Goal: Task Accomplishment & Management: Complete application form

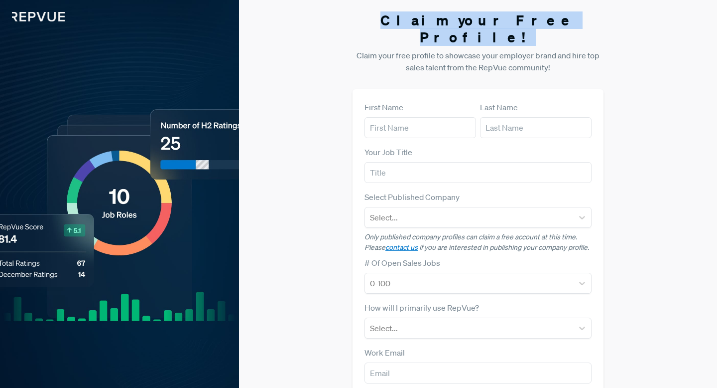
drag, startPoint x: 554, startPoint y: 22, endPoint x: 403, endPoint y: 16, distance: 151.1
click at [403, 16] on h3 "Claim your Free Profile!" at bounding box center [478, 28] width 251 height 33
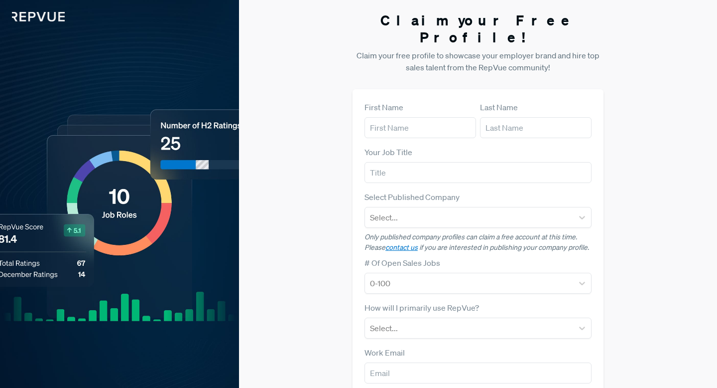
click at [531, 49] on p "Claim your free profile to showcase your employer brand and hire top sales tale…" at bounding box center [478, 61] width 251 height 24
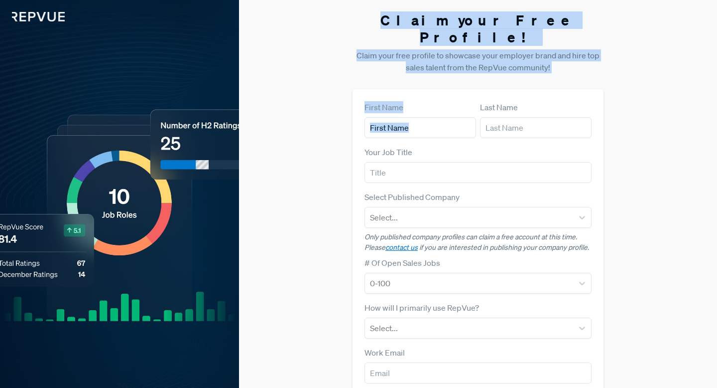
drag, startPoint x: 564, startPoint y: 57, endPoint x: 396, endPoint y: 8, distance: 175.8
click at [396, 8] on section "Claim your Free Profile! Claim your free profile to showcase your employer bran…" at bounding box center [478, 250] width 251 height 501
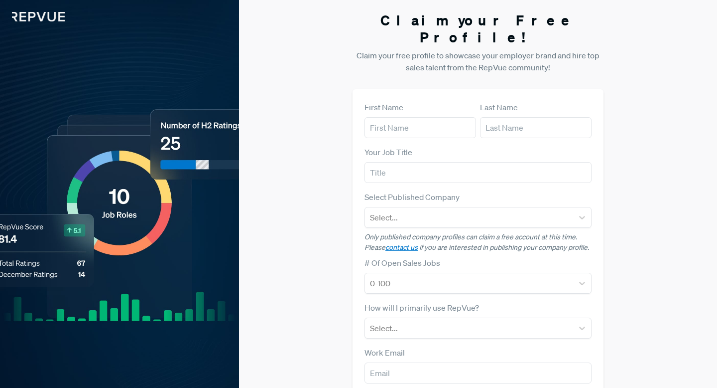
click at [371, 31] on section "Claim your Free Profile! Claim your free profile to showcase your employer bran…" at bounding box center [478, 250] width 251 height 501
click at [371, 101] on label "First Name" at bounding box center [384, 107] width 39 height 12
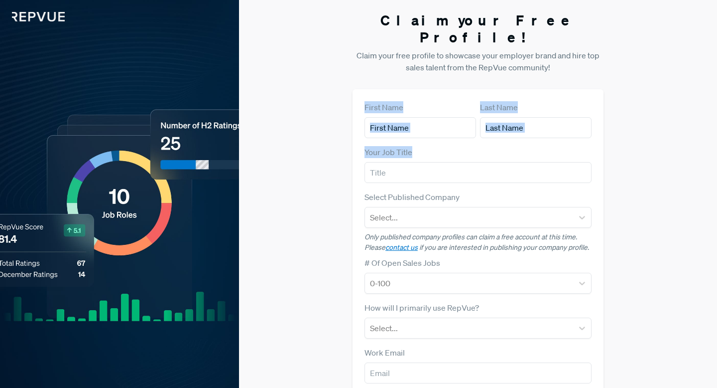
drag, startPoint x: 357, startPoint y: 88, endPoint x: 555, endPoint y: 130, distance: 202.2
click at [555, 130] on div "First Name Last Name Your Job Title Select Published Company Select... Only pub…" at bounding box center [478, 289] width 251 height 400
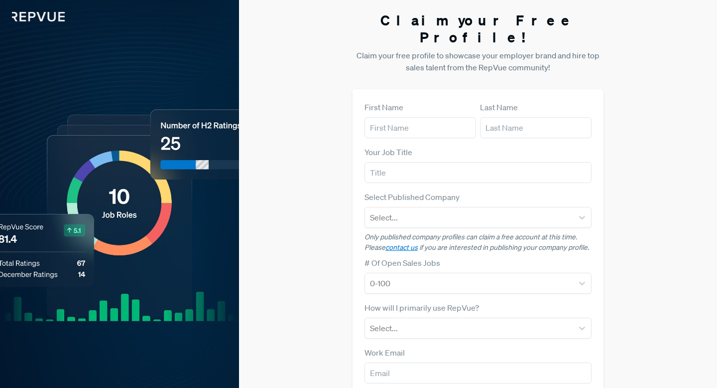
click at [630, 25] on div "Claim your Free Profile! Claim your free profile to showcase your employer bran…" at bounding box center [478, 250] width 478 height 501
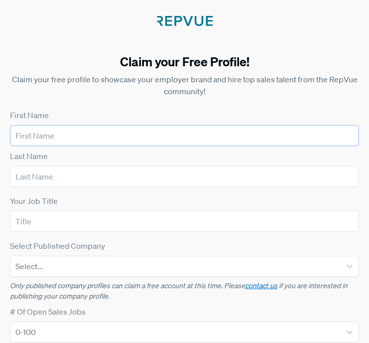
click at [94, 134] on input "text" at bounding box center [184, 135] width 349 height 21
type input "[PERSON_NAME]"
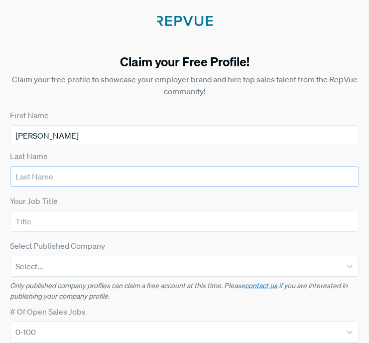
click at [103, 183] on input "text" at bounding box center [184, 176] width 349 height 21
type input "[PERSON_NAME]"
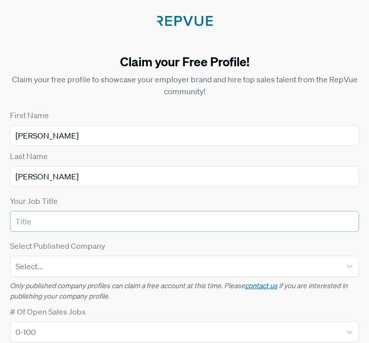
click at [77, 225] on input "text" at bounding box center [184, 221] width 349 height 21
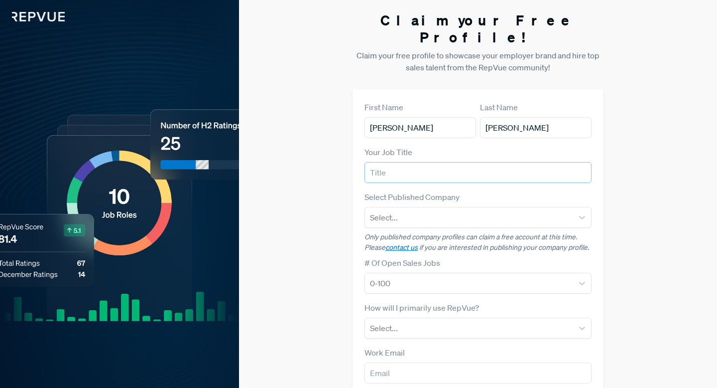
click at [422, 162] on input "text" at bounding box center [478, 172] width 227 height 21
type input "J"
paste input "Future Leader – Entry-Level Sales & Leadership Development"
type input "Future Leader – Entry-Level Sales & Leadership Development"
drag, startPoint x: 425, startPoint y: 154, endPoint x: 361, endPoint y: 154, distance: 64.3
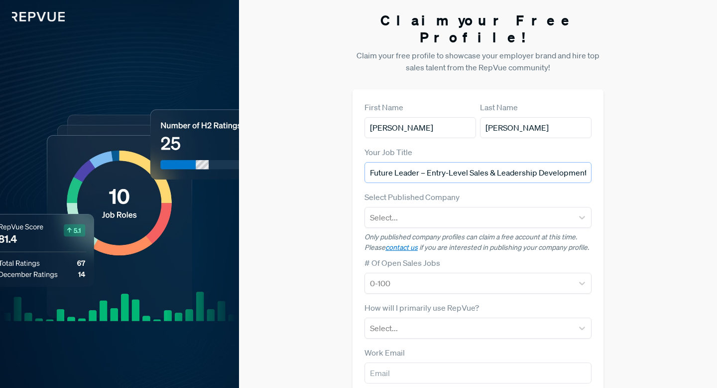
click at [361, 154] on div "First Name [PERSON_NAME] Last Name [PERSON_NAME] Your Job Title Future Leader –…" at bounding box center [478, 289] width 251 height 400
click at [372, 162] on input "Future Leader – Entry-Level Sales & Leadership Development" at bounding box center [478, 172] width 227 height 21
drag, startPoint x: 372, startPoint y: 158, endPoint x: 594, endPoint y: 152, distance: 222.3
click at [594, 152] on div "First Name [PERSON_NAME] Last Name [PERSON_NAME] Your Job Title Future Leader –…" at bounding box center [478, 289] width 251 height 400
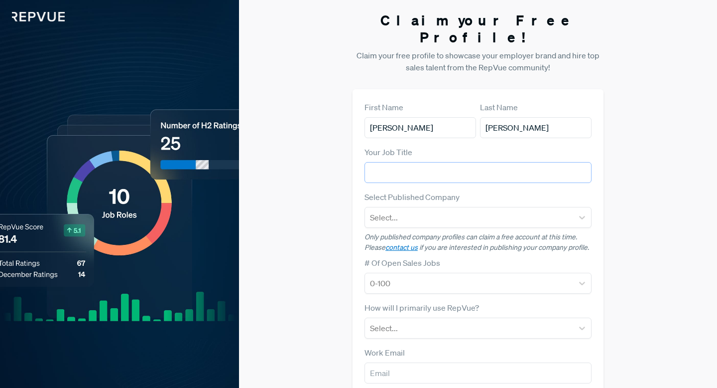
scroll to position [0, 0]
type input "Entry Level Sales Account Executive"
click at [589, 208] on div at bounding box center [582, 217] width 18 height 18
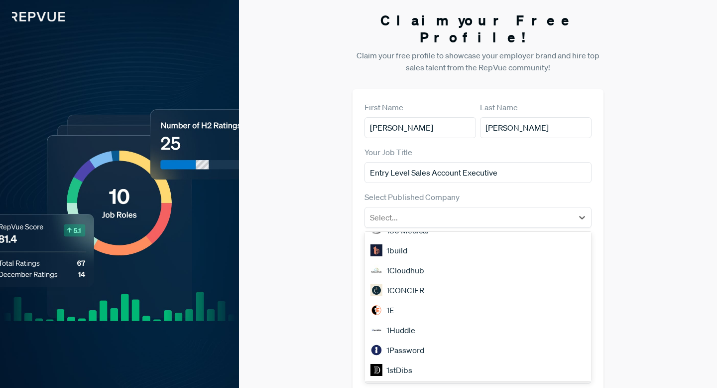
scroll to position [444, 0]
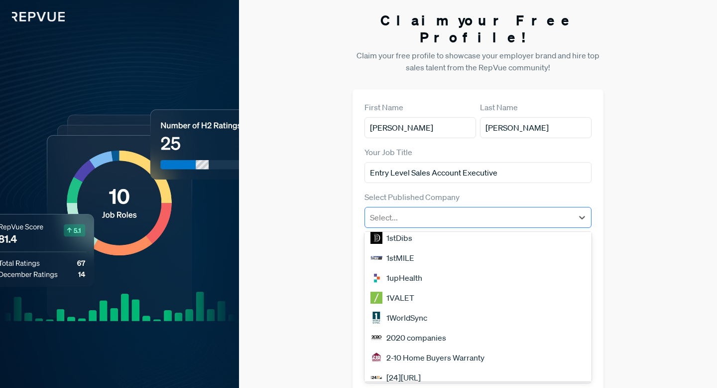
click at [407, 210] on div at bounding box center [469, 217] width 198 height 14
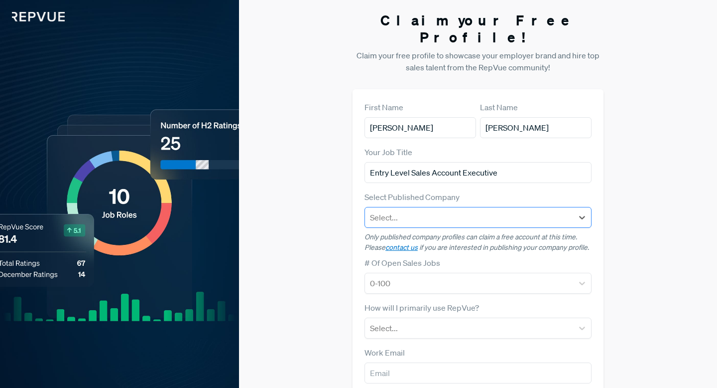
click at [407, 210] on div at bounding box center [469, 217] width 198 height 14
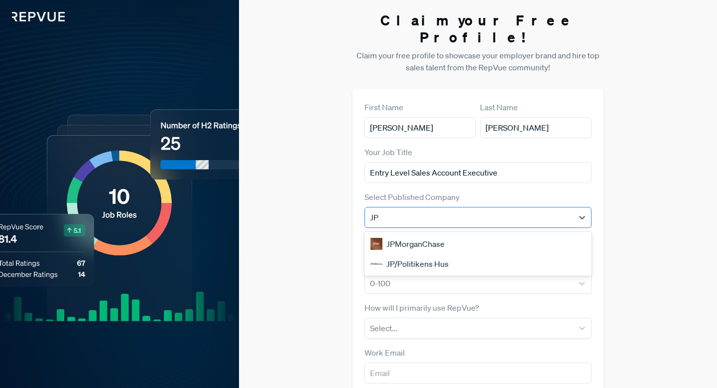
type input "J"
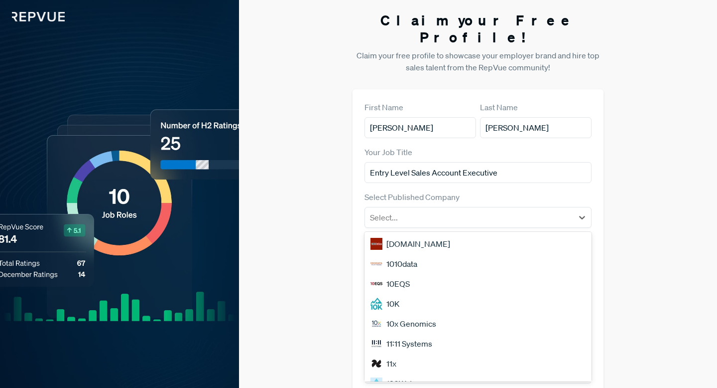
click at [628, 197] on div "Claim your Free Profile! Claim your free profile to showcase your employer bran…" at bounding box center [478, 250] width 478 height 501
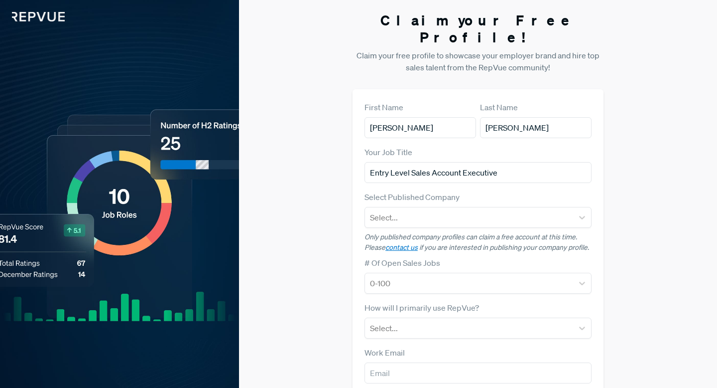
scroll to position [10, 0]
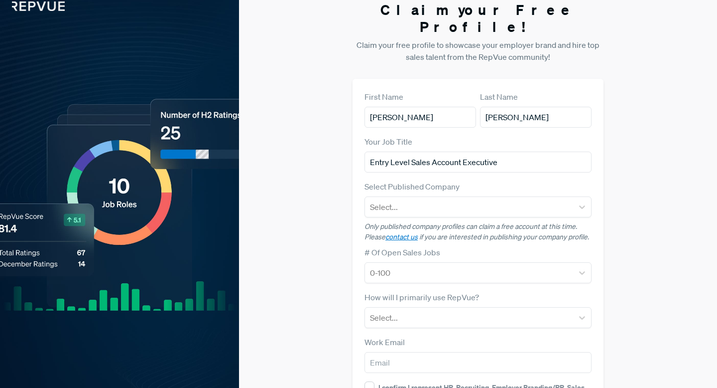
click at [572, 291] on div "How will I primarily use RepVue? Select..." at bounding box center [478, 309] width 227 height 37
click at [568, 307] on div "Select..." at bounding box center [478, 317] width 227 height 21
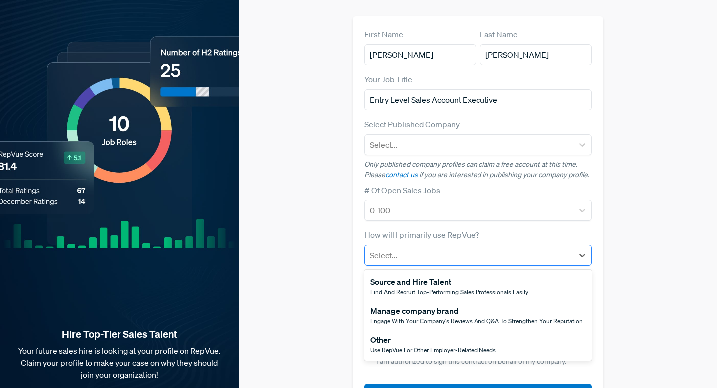
scroll to position [79, 0]
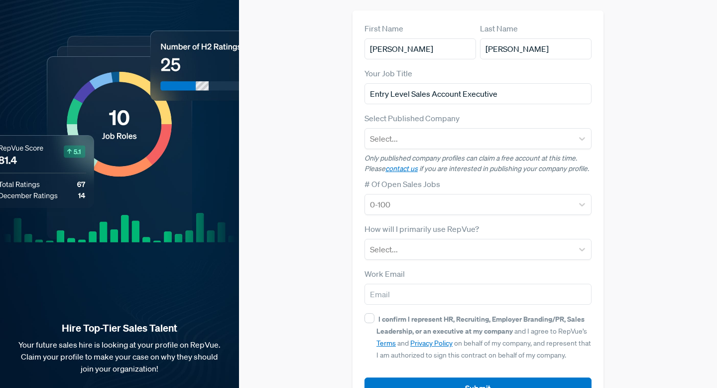
click at [419, 244] on form "First Name [PERSON_NAME] Last Name [PERSON_NAME] Your Job Title Entry Level Sal…" at bounding box center [478, 210] width 227 height 376
click at [425, 268] on div "Work Email" at bounding box center [478, 286] width 227 height 37
click at [426, 244] on form "First Name [PERSON_NAME] Last Name [PERSON_NAME] Your Job Title Entry Level Sal…" at bounding box center [478, 210] width 227 height 376
click at [426, 242] on div "Select..." at bounding box center [478, 249] width 227 height 21
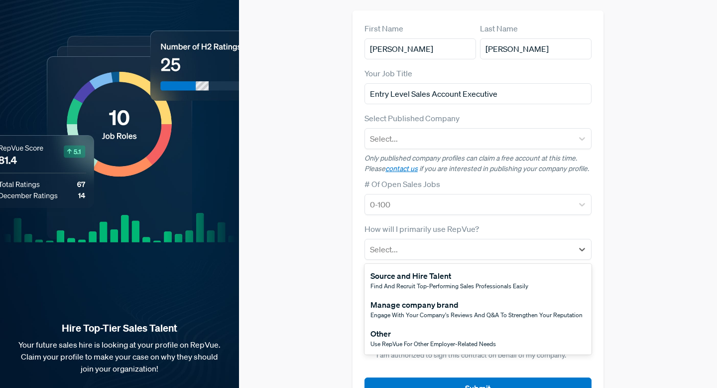
click at [404, 281] on span "Find and recruit top-performing sales professionals easily" at bounding box center [450, 285] width 158 height 8
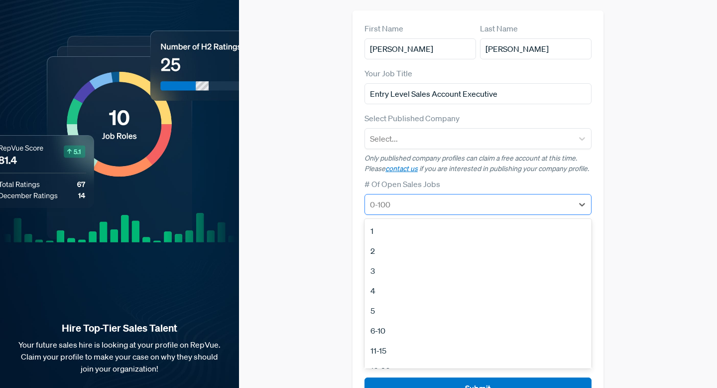
click at [398, 197] on div at bounding box center [469, 204] width 198 height 14
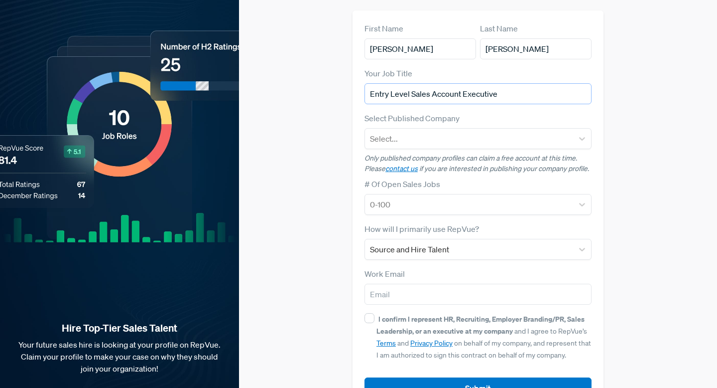
drag, startPoint x: 508, startPoint y: 75, endPoint x: 359, endPoint y: 75, distance: 148.5
click at [359, 75] on div "First Name [PERSON_NAME] Last Name [PERSON_NAME] Your Job Title Entry Level Sal…" at bounding box center [478, 210] width 251 height 400
click at [429, 198] on form "First Name [PERSON_NAME] Last Name [PERSON_NAME] Your Job Title Select Publishe…" at bounding box center [478, 210] width 227 height 376
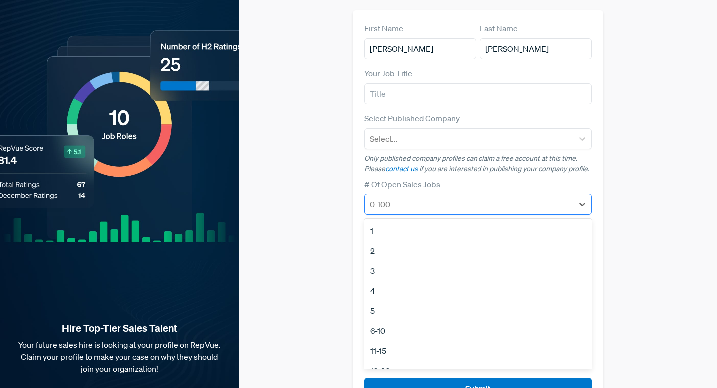
click at [402, 197] on div at bounding box center [469, 204] width 198 height 14
click at [356, 278] on div "First Name [PERSON_NAME] Last Name [PERSON_NAME] Your Job Title Select Publishe…" at bounding box center [478, 210] width 251 height 400
click at [387, 194] on div "0-100" at bounding box center [478, 204] width 227 height 21
click at [387, 340] on div "11-15" at bounding box center [478, 350] width 227 height 20
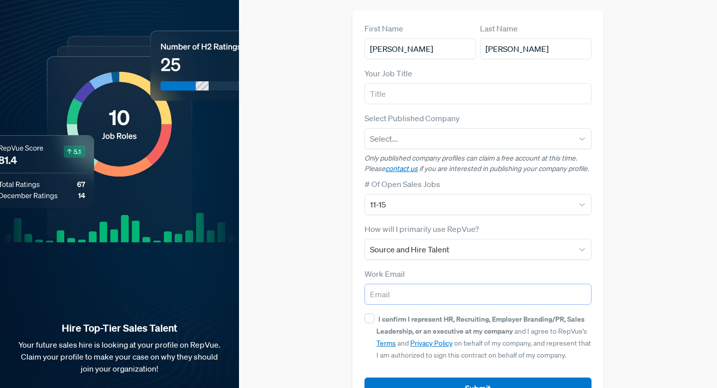
click at [373, 283] on input "email" at bounding box center [478, 293] width 227 height 21
type input "[PERSON_NAME][EMAIL_ADDRESS][PERSON_NAME][DOMAIN_NAME]"
click at [367, 313] on input "I confirm I represent HR, Recruiting, Employer Branding/PR, Sales Leadership, o…" at bounding box center [370, 318] width 10 height 10
checkbox input "true"
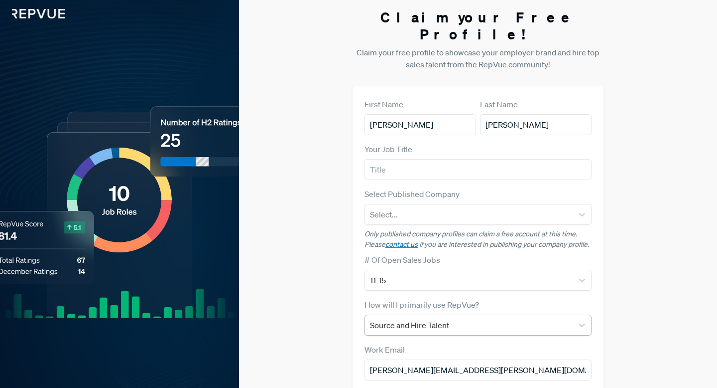
scroll to position [0, 0]
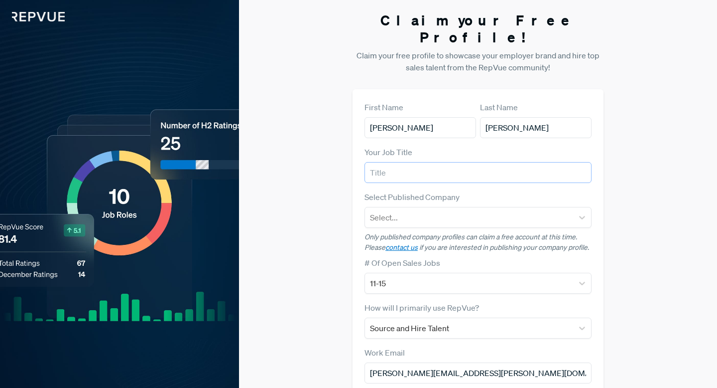
click at [383, 162] on input "text" at bounding box center [478, 172] width 227 height 21
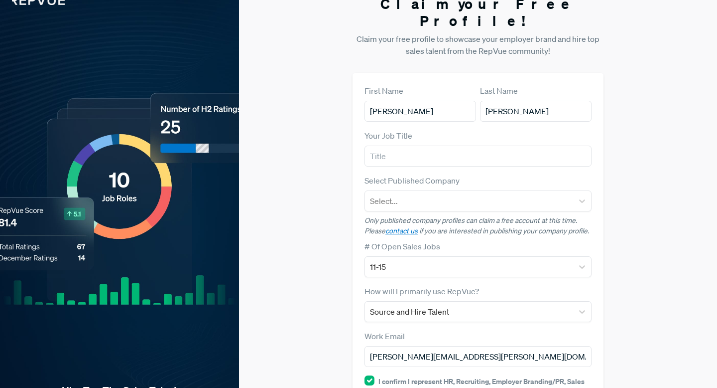
click at [387, 174] on label "Select Published Company" at bounding box center [412, 180] width 95 height 12
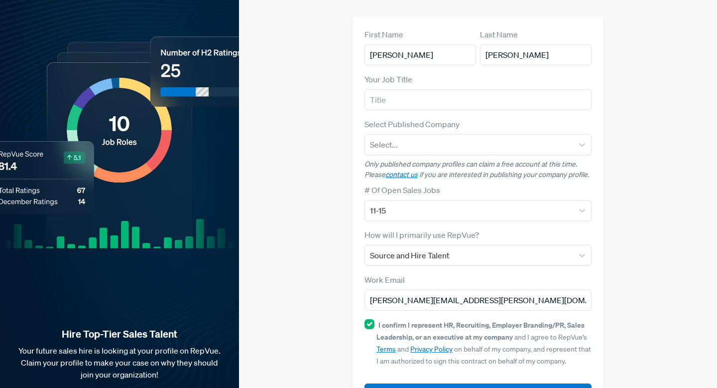
scroll to position [73, 0]
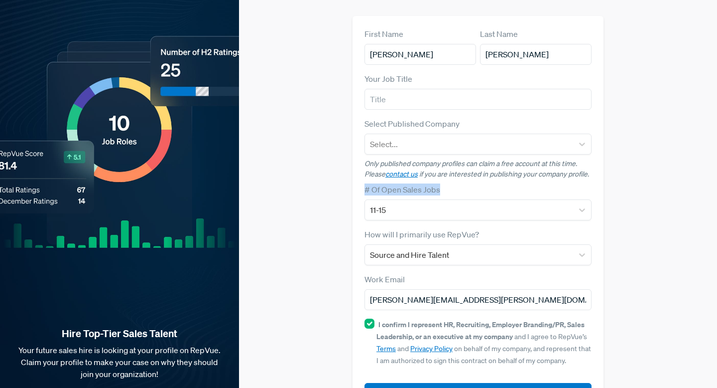
drag, startPoint x: 444, startPoint y: 171, endPoint x: 355, endPoint y: 171, distance: 89.2
click at [355, 171] on div "First Name [PERSON_NAME] Last Name [PERSON_NAME] Your Job Title Select Publishe…" at bounding box center [478, 216] width 251 height 400
click at [450, 183] on div "# Of Open Sales Jobs 11-15" at bounding box center [478, 201] width 227 height 37
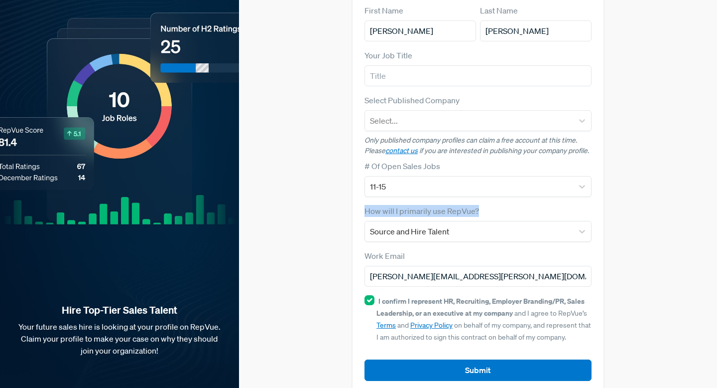
drag, startPoint x: 481, startPoint y: 193, endPoint x: 361, endPoint y: 191, distance: 120.1
click at [361, 191] on div "First Name [PERSON_NAME] Last Name [PERSON_NAME] Your Job Title Select Publishe…" at bounding box center [478, 193] width 251 height 400
click at [487, 205] on div "How will I primarily use RepVue? Source and Hire Talent" at bounding box center [478, 223] width 227 height 37
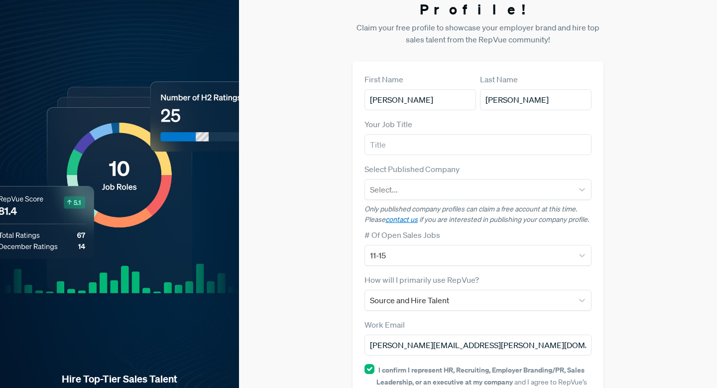
scroll to position [0, 0]
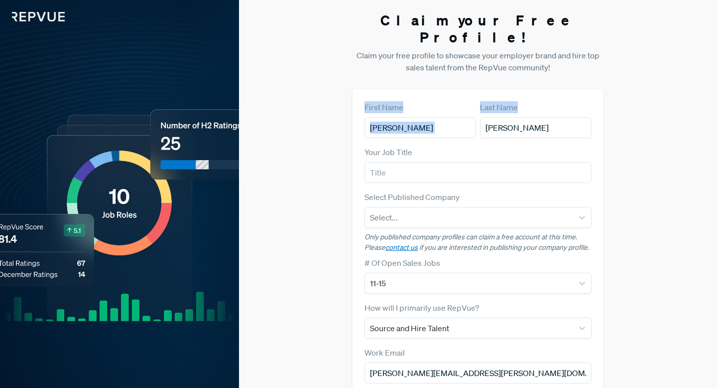
drag, startPoint x: 521, startPoint y: 90, endPoint x: 353, endPoint y: 89, distance: 167.9
click at [353, 89] on div "First Name [PERSON_NAME] Last Name [PERSON_NAME] Your Job Title Select Publishe…" at bounding box center [478, 289] width 251 height 400
click at [430, 101] on div "First Name [PERSON_NAME]" at bounding box center [421, 119] width 112 height 37
drag, startPoint x: 590, startPoint y: 126, endPoint x: 338, endPoint y: 85, distance: 255.5
click at [338, 85] on div "Claim your Free Profile! Claim your free profile to showcase your employer bran…" at bounding box center [478, 250] width 478 height 501
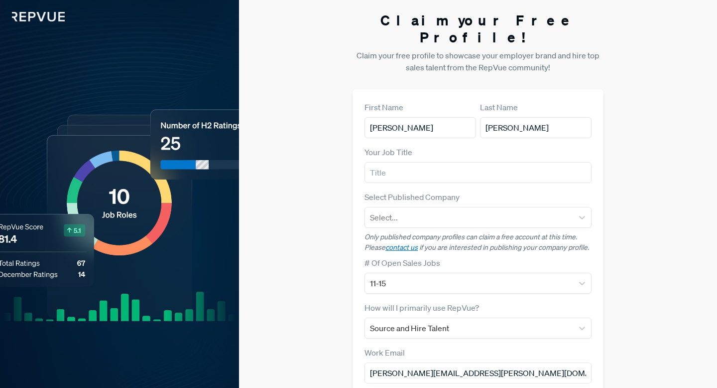
click at [484, 146] on div "Your Job Title" at bounding box center [478, 164] width 227 height 37
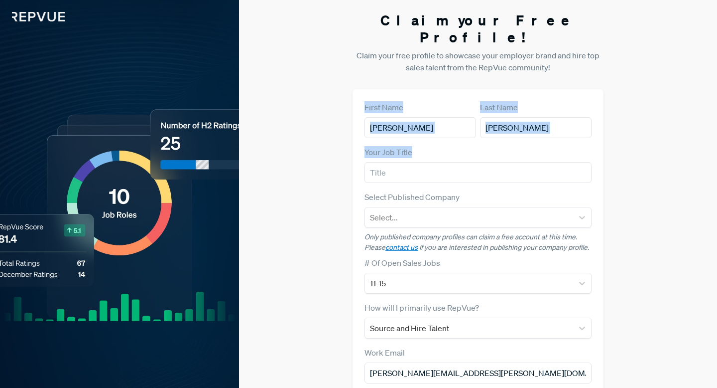
drag, startPoint x: 418, startPoint y: 135, endPoint x: 364, endPoint y: 82, distance: 75.0
click at [364, 89] on div "First Name [PERSON_NAME] Last Name [PERSON_NAME] Your Job Title Select Publishe…" at bounding box center [478, 289] width 251 height 400
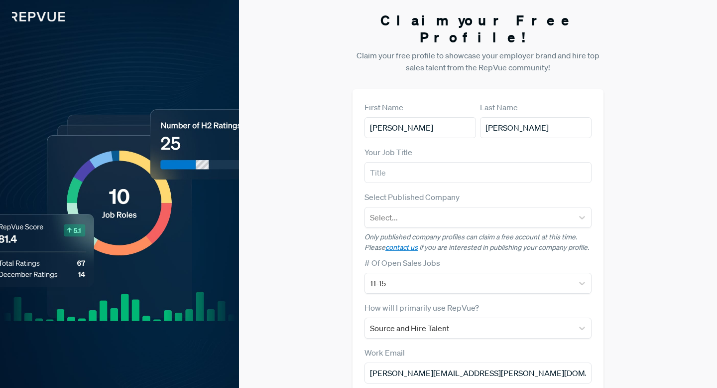
click at [501, 146] on div "Your Job Title" at bounding box center [478, 164] width 227 height 37
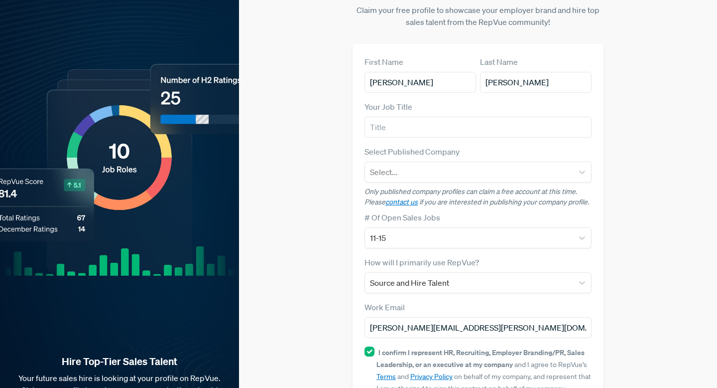
scroll to position [97, 0]
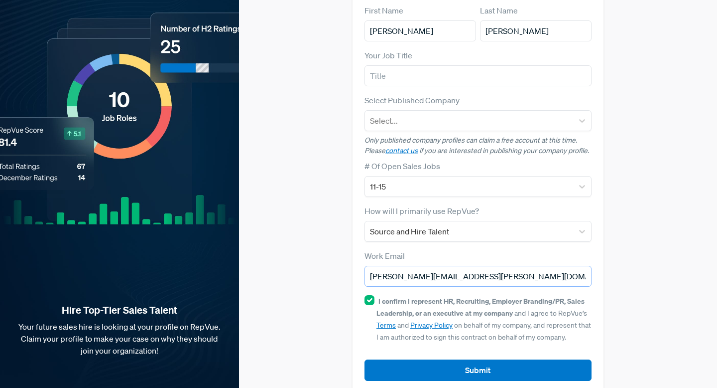
click at [476, 266] on input "[PERSON_NAME][EMAIL_ADDRESS][PERSON_NAME][DOMAIN_NAME]" at bounding box center [478, 276] width 227 height 21
click at [561, 250] on div "Work Email [PERSON_NAME][EMAIL_ADDRESS][PERSON_NAME][DOMAIN_NAME]" at bounding box center [478, 268] width 227 height 37
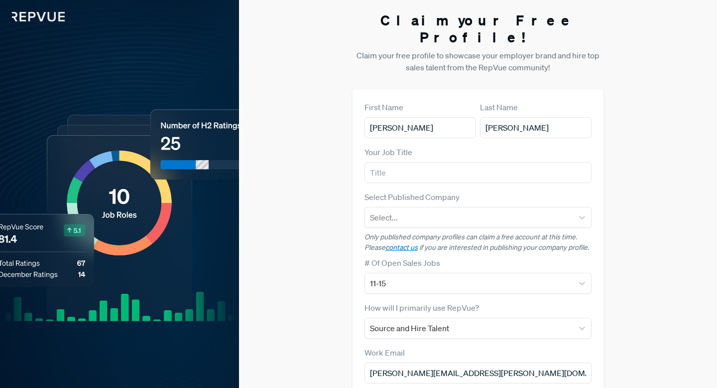
click at [333, 96] on div "Claim your Free Profile! Claim your free profile to showcase your employer bran…" at bounding box center [478, 250] width 478 height 501
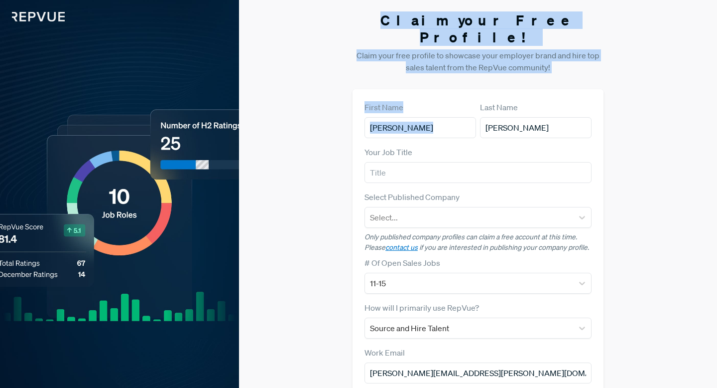
drag, startPoint x: 394, startPoint y: 19, endPoint x: 569, endPoint y: 63, distance: 180.8
click at [569, 63] on section "Claim your Free Profile! Claim your free profile to showcase your employer bran…" at bounding box center [478, 250] width 251 height 501
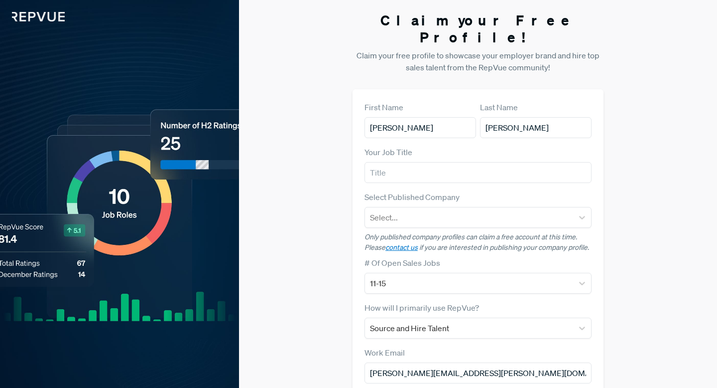
click at [544, 89] on div "First Name [PERSON_NAME] Last Name [PERSON_NAME] Your Job Title Select Publishe…" at bounding box center [478, 289] width 251 height 400
click at [458, 101] on div "First Name [PERSON_NAME]" at bounding box center [421, 119] width 112 height 37
drag, startPoint x: 587, startPoint y: 115, endPoint x: 358, endPoint y: 99, distance: 229.8
click at [358, 99] on div "First Name [PERSON_NAME] Last Name [PERSON_NAME] Your Job Title Select Publishe…" at bounding box center [478, 289] width 251 height 400
click at [370, 89] on div "First Name [PERSON_NAME] Last Name [PERSON_NAME] Your Job Title Select Publishe…" at bounding box center [478, 289] width 251 height 400
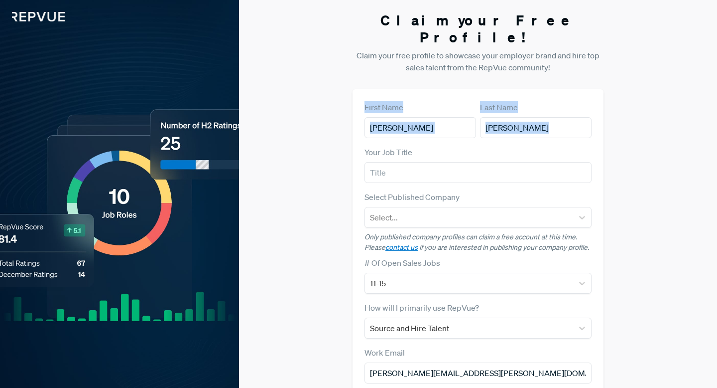
drag, startPoint x: 355, startPoint y: 84, endPoint x: 553, endPoint y: 122, distance: 201.0
click at [553, 122] on div "First Name [PERSON_NAME] Last Name [PERSON_NAME] Your Job Title Select Publishe…" at bounding box center [478, 289] width 251 height 400
click at [538, 146] on div "Your Job Title" at bounding box center [478, 164] width 227 height 37
